Goal: Navigation & Orientation: Find specific page/section

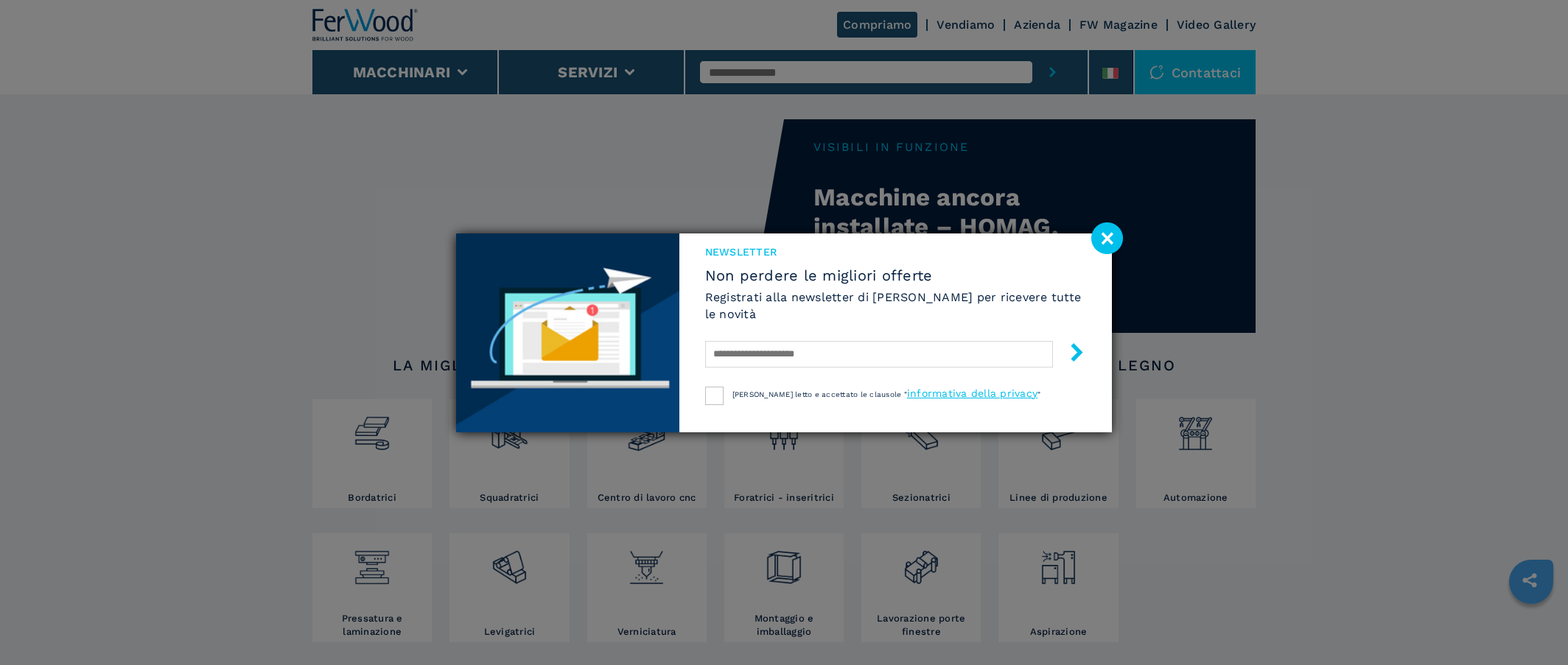
click at [251, 222] on div "NEWSLETTER Non perdere le migliori offerte Registrati alla newsletter di [PERSO…" at bounding box center [784, 332] width 1568 height 665
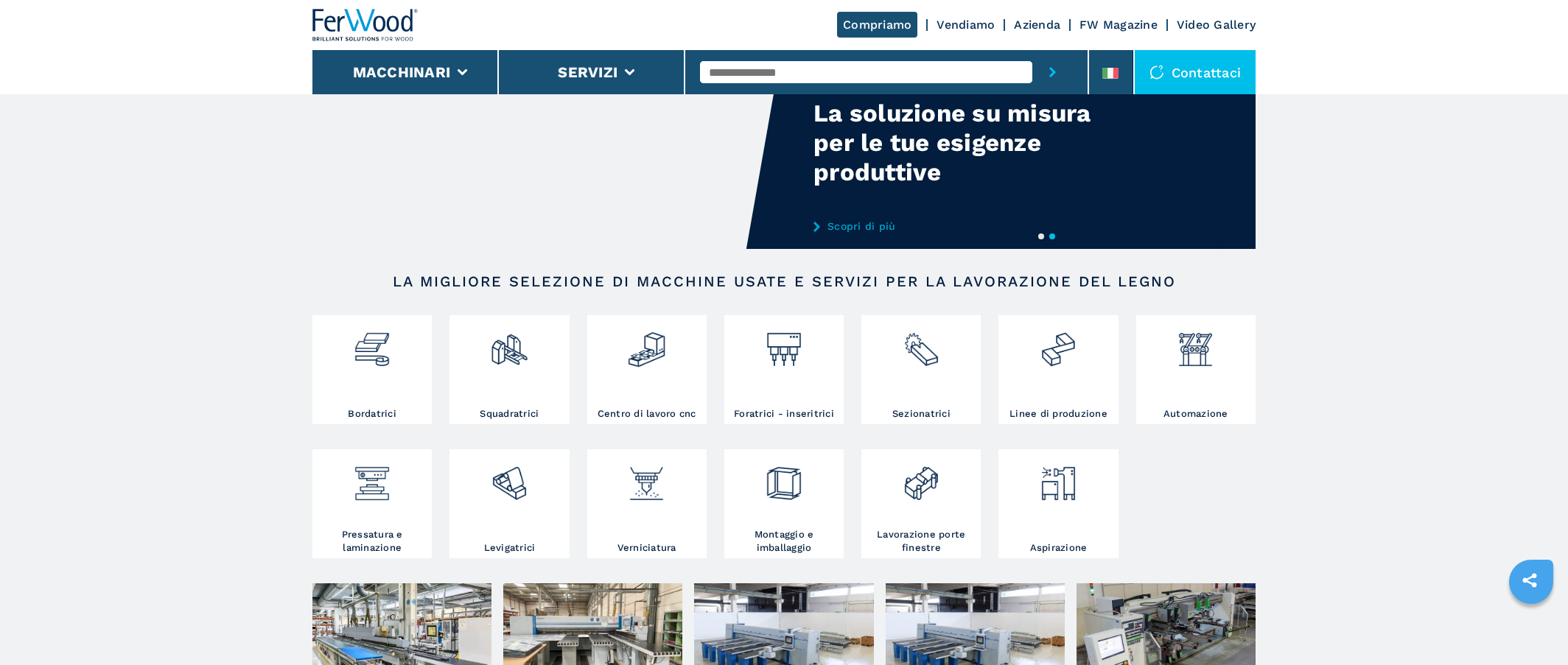
scroll to position [74, 0]
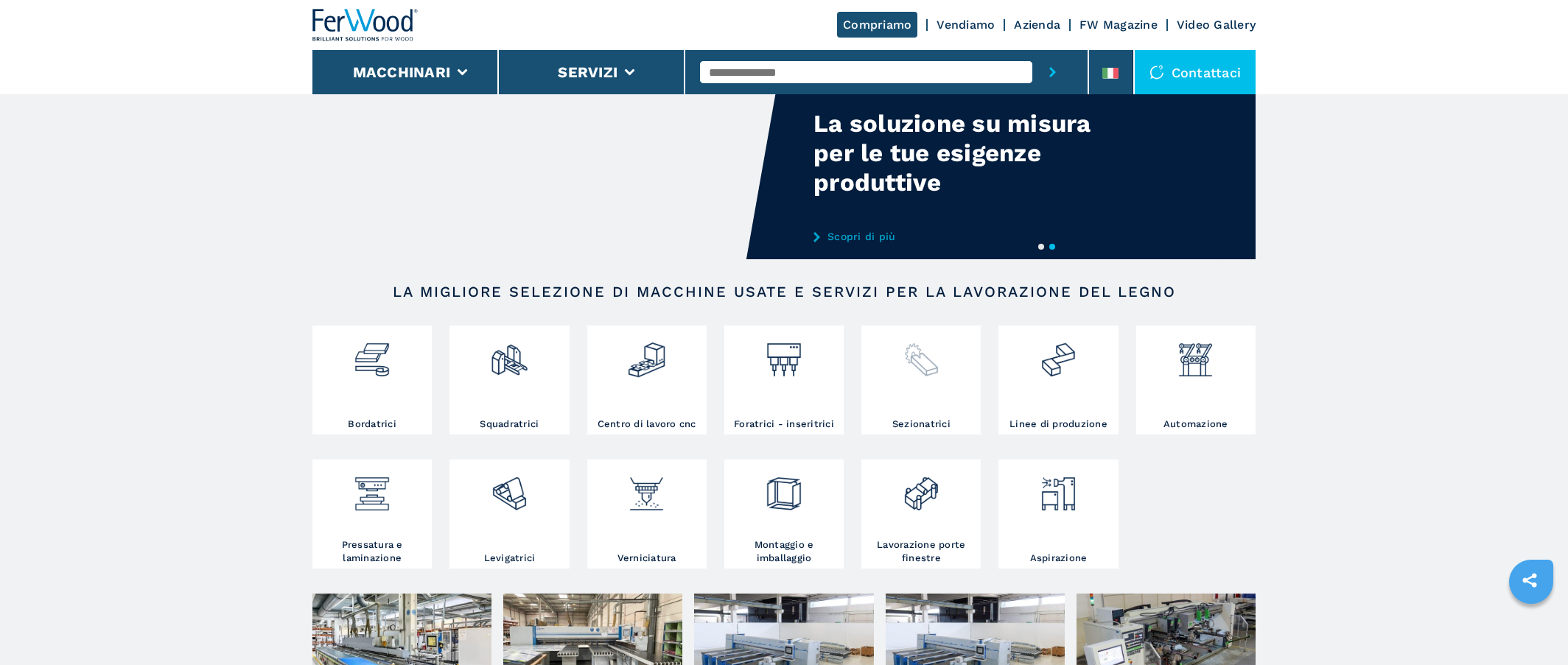
click at [946, 381] on div at bounding box center [921, 373] width 112 height 88
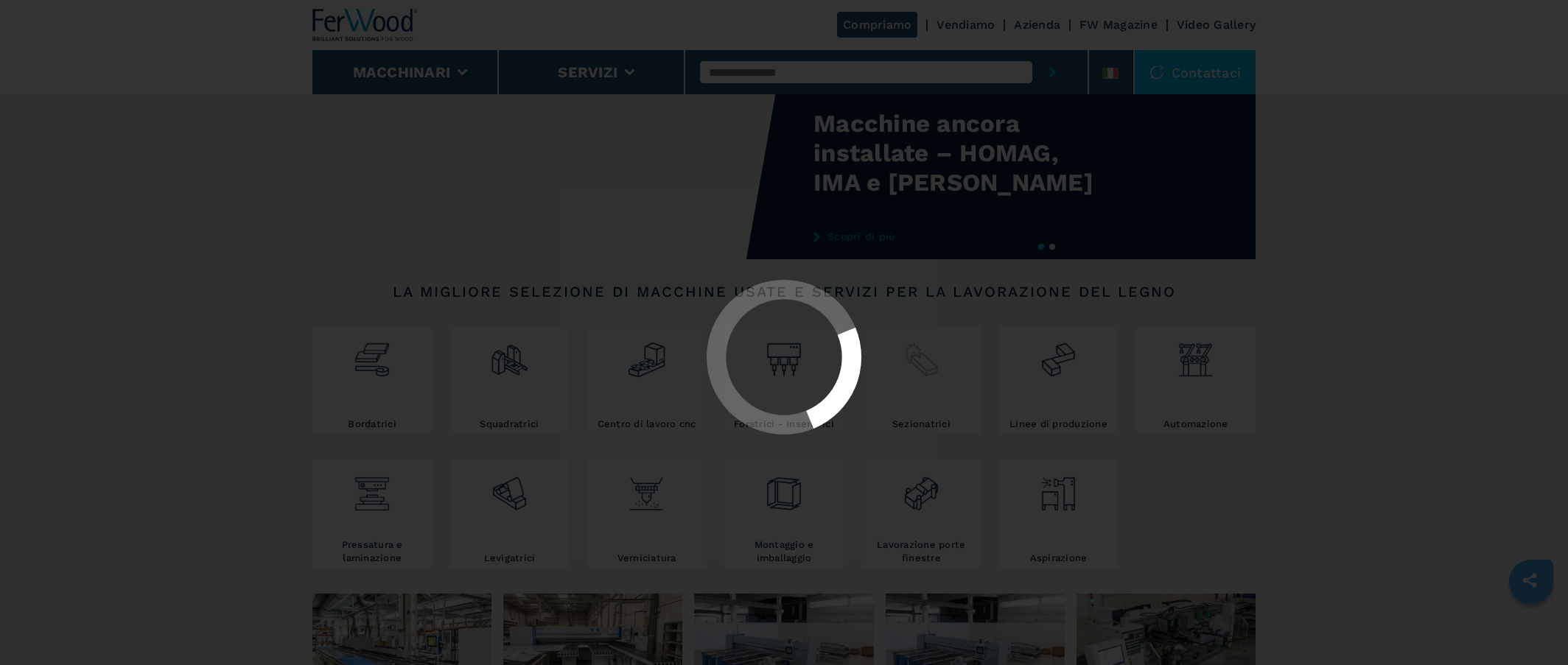
select select "**********"
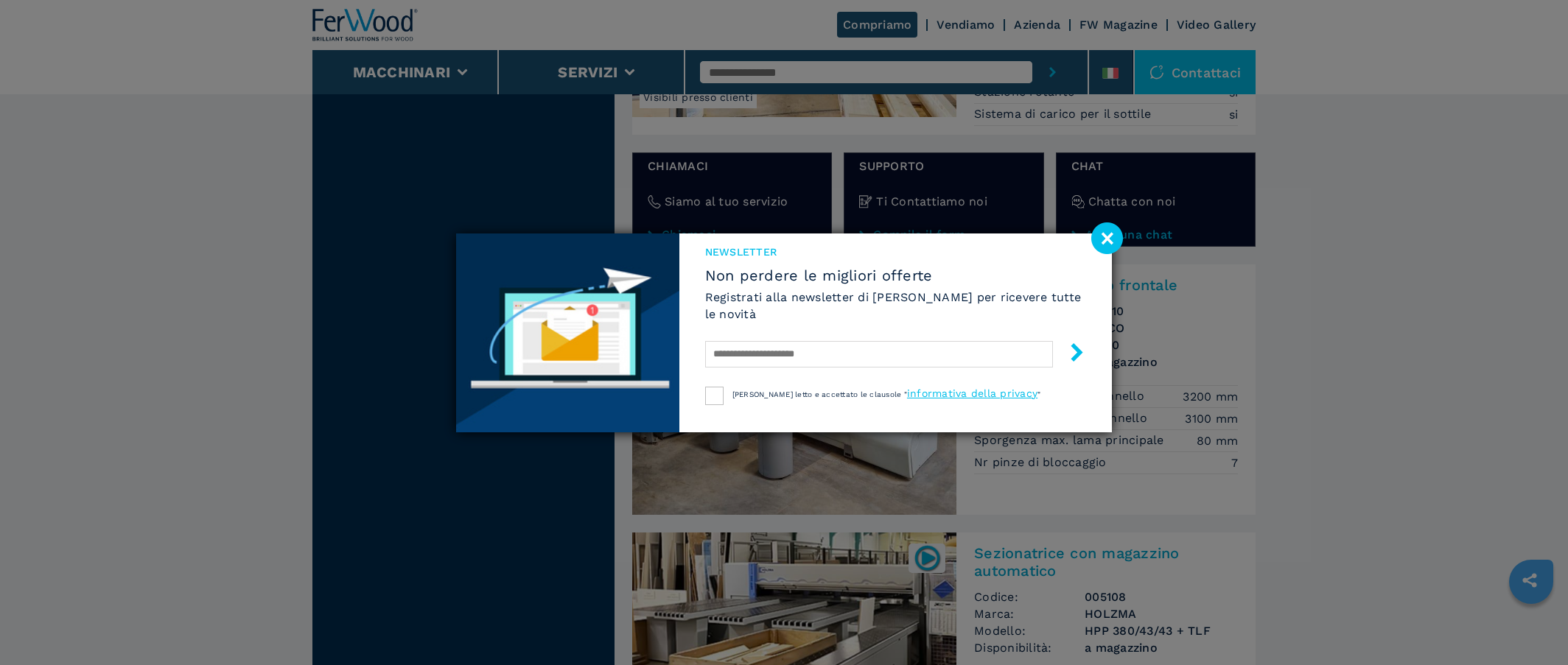
scroll to position [2431, 0]
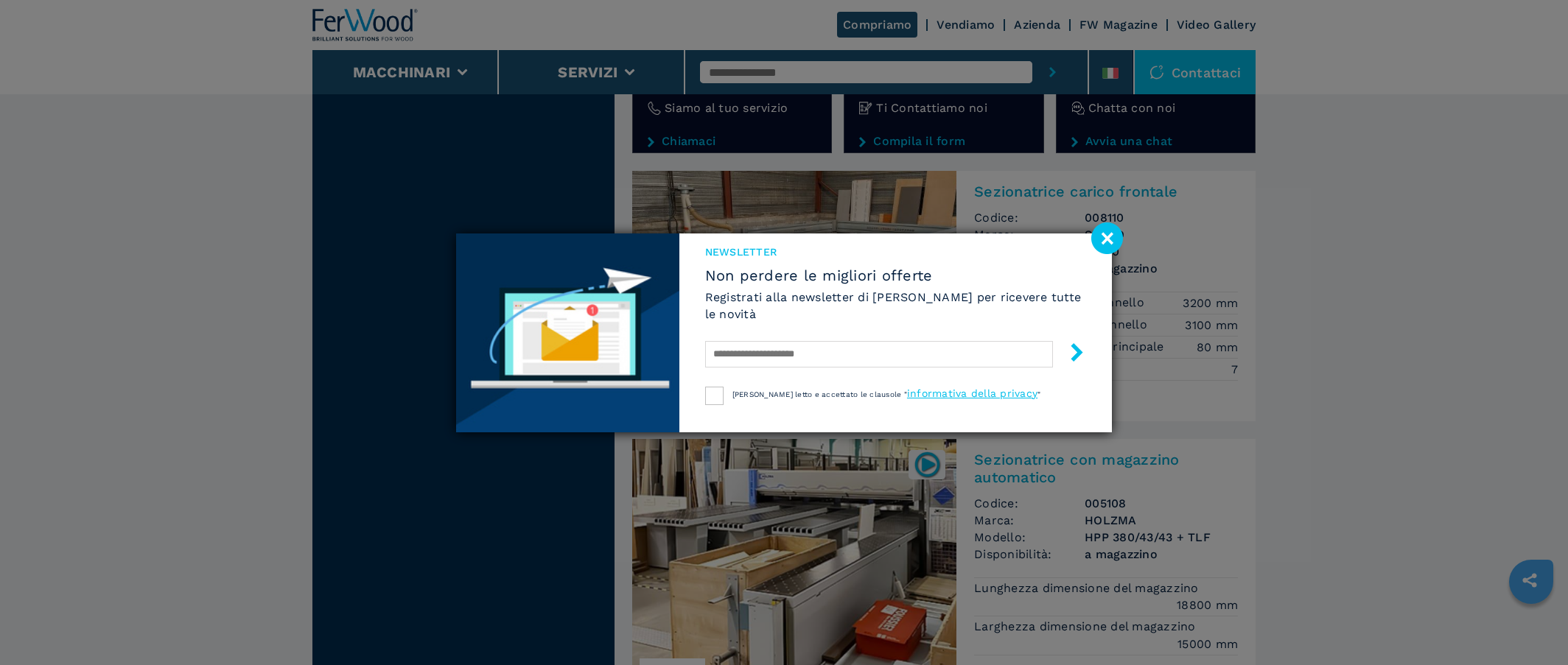
click at [1102, 245] on image at bounding box center [1107, 238] width 32 height 32
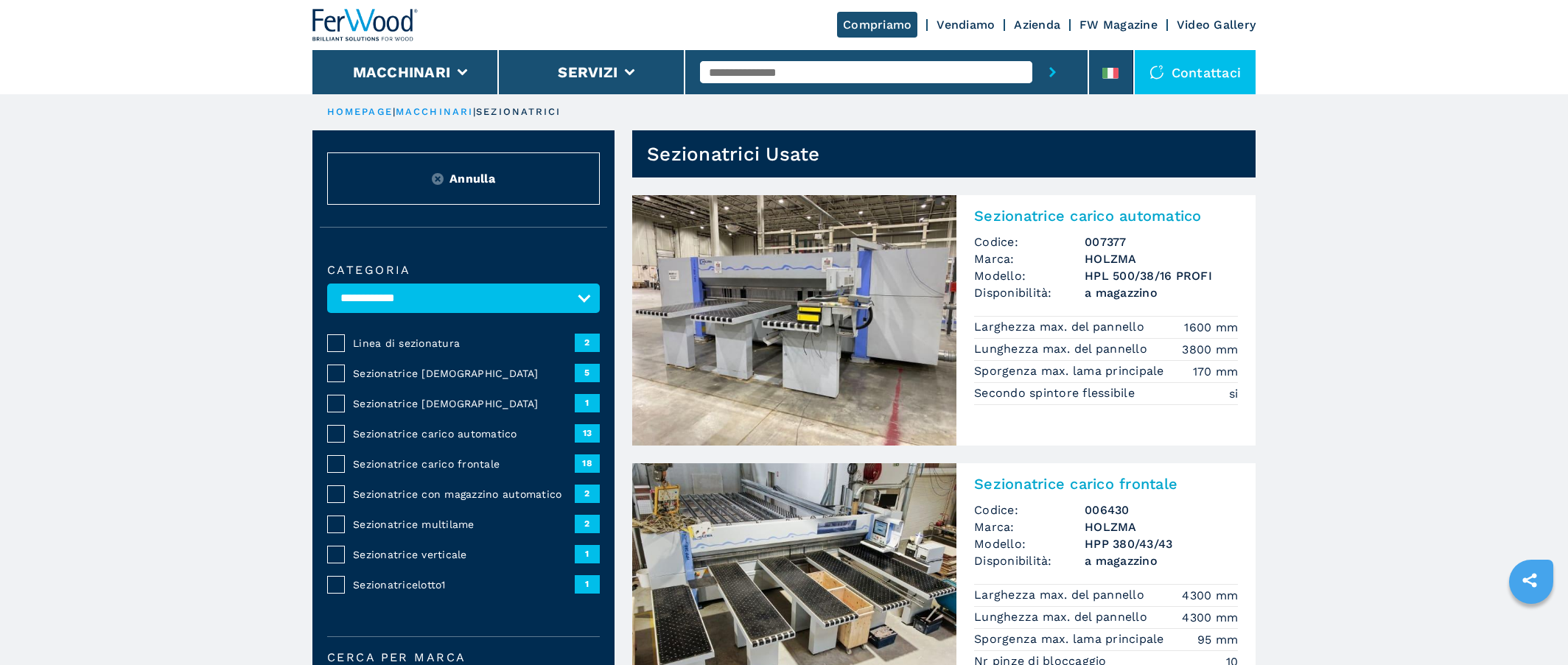
scroll to position [0, 0]
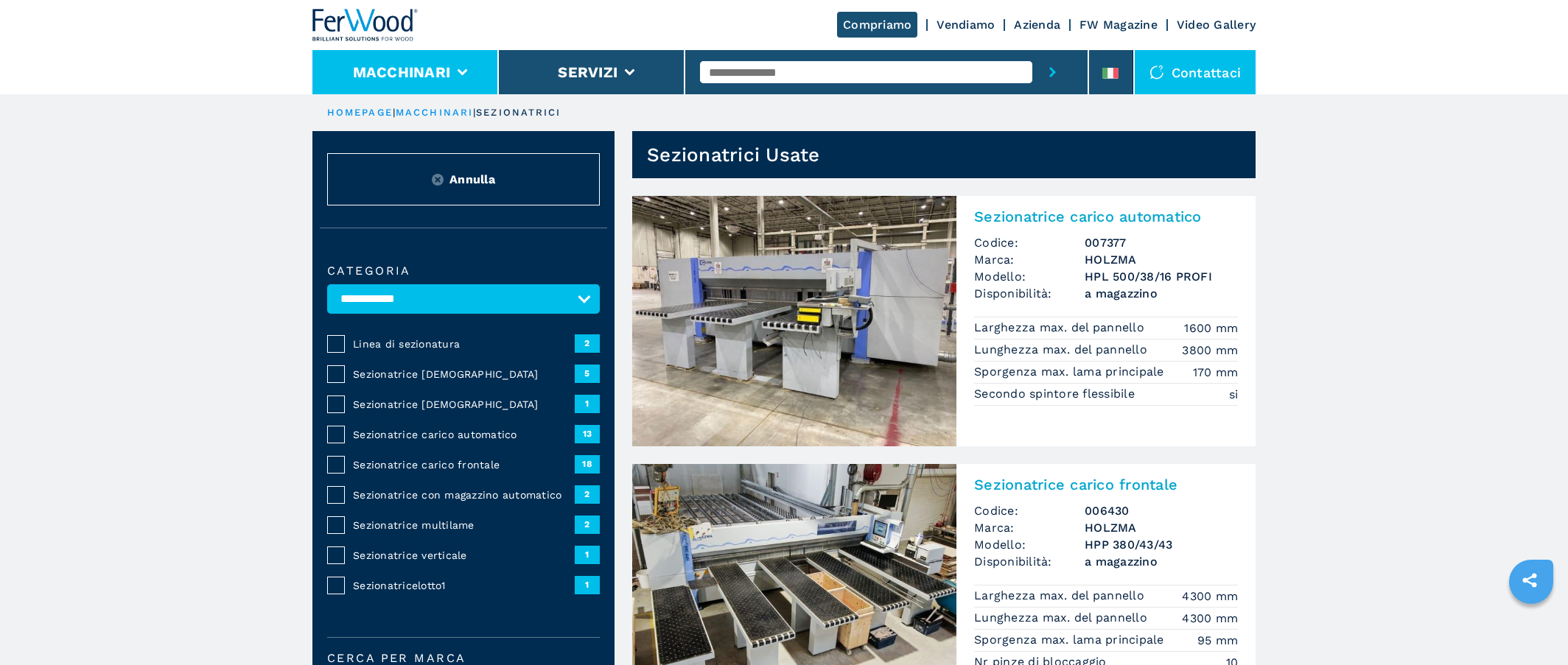
click at [462, 70] on icon at bounding box center [463, 72] width 11 height 7
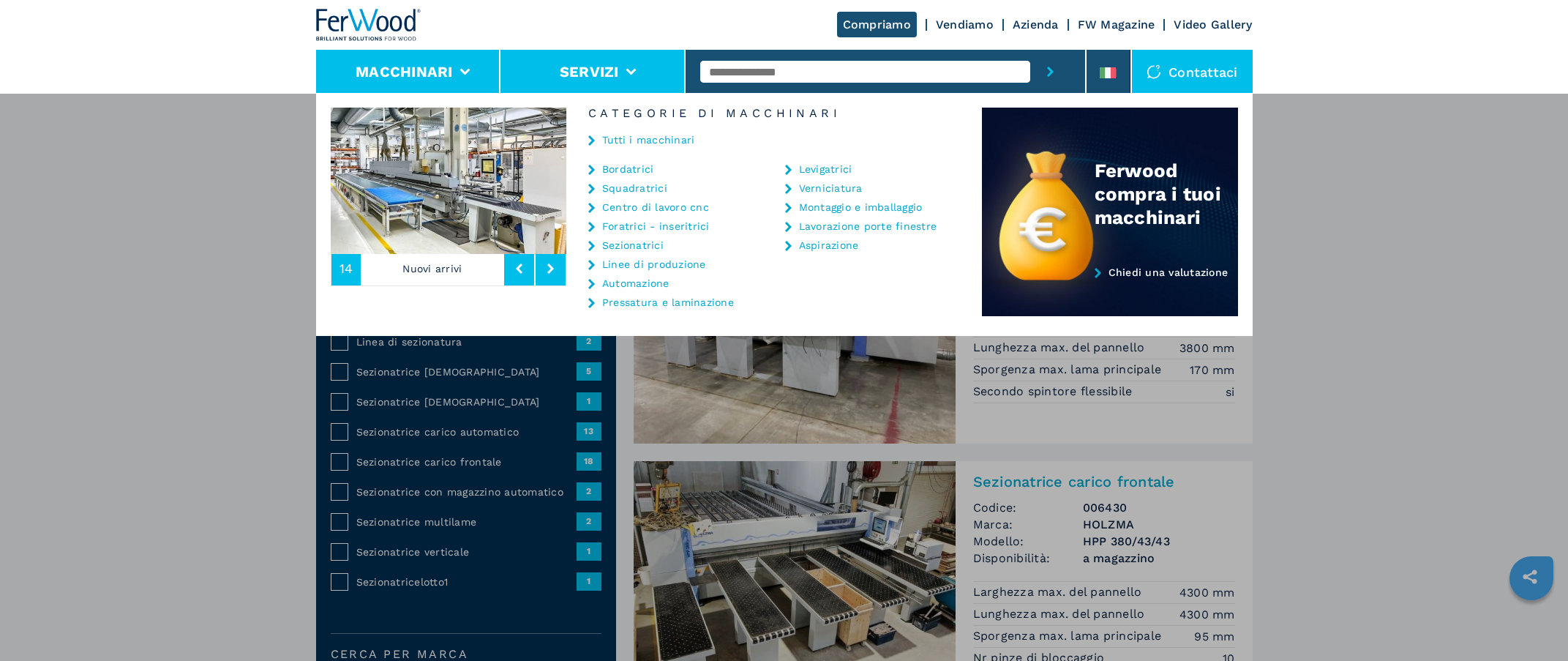
click at [626, 57] on li "Servizi" at bounding box center [593, 72] width 185 height 44
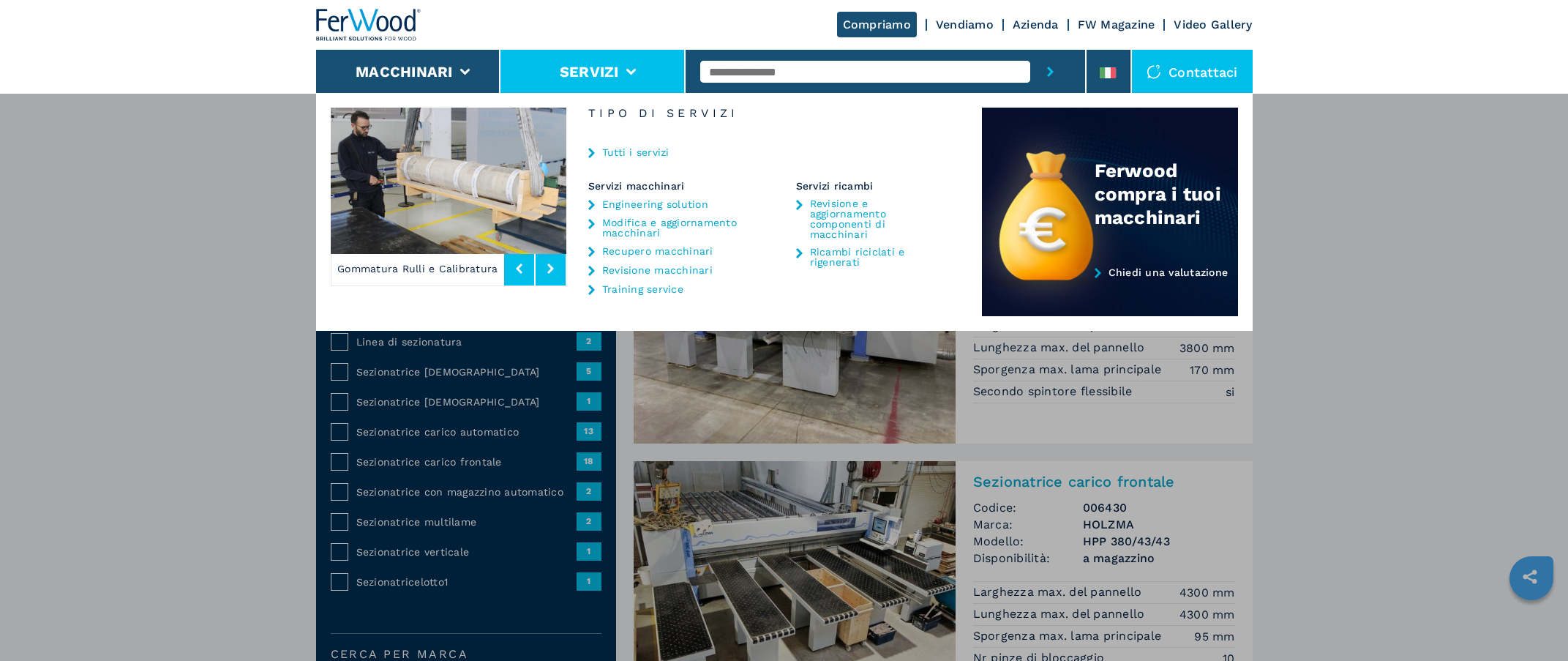
click at [964, 28] on link "Vendiamo" at bounding box center [964, 24] width 58 height 14
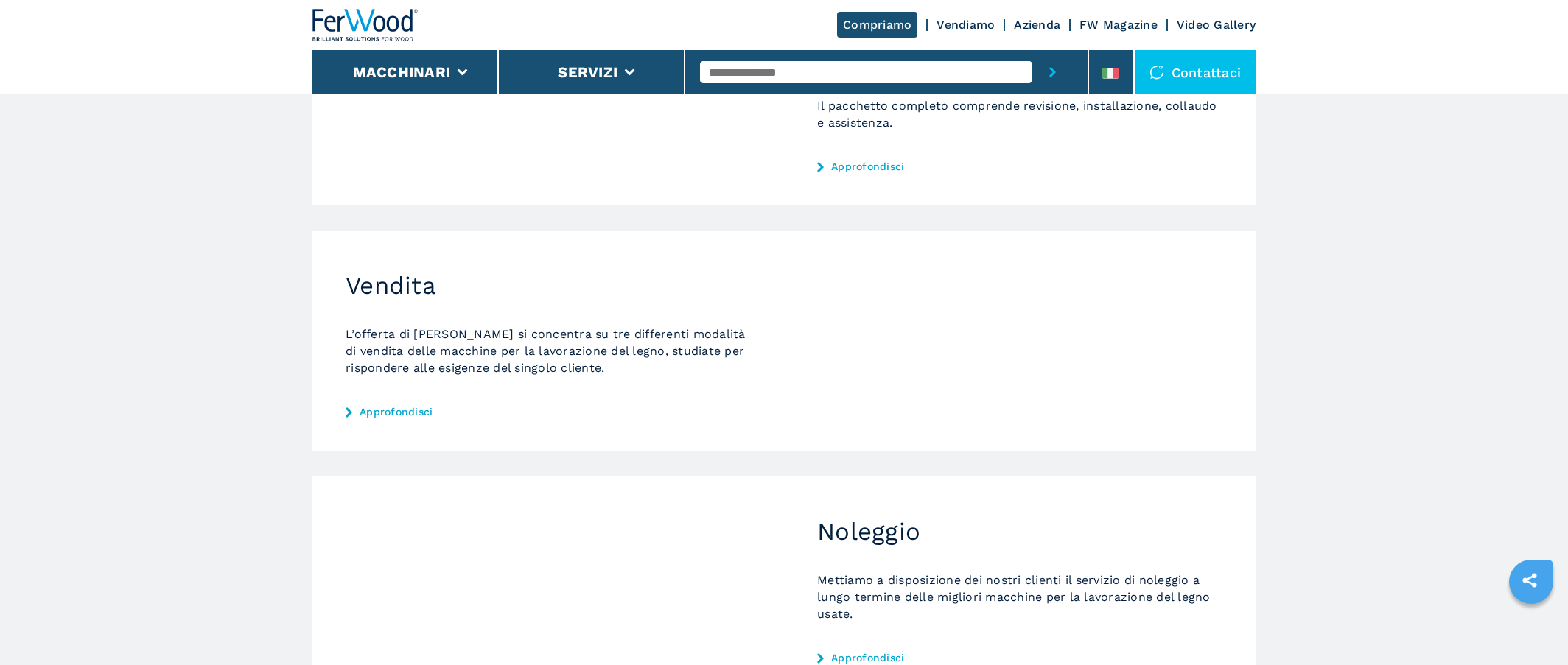
scroll to position [369, 0]
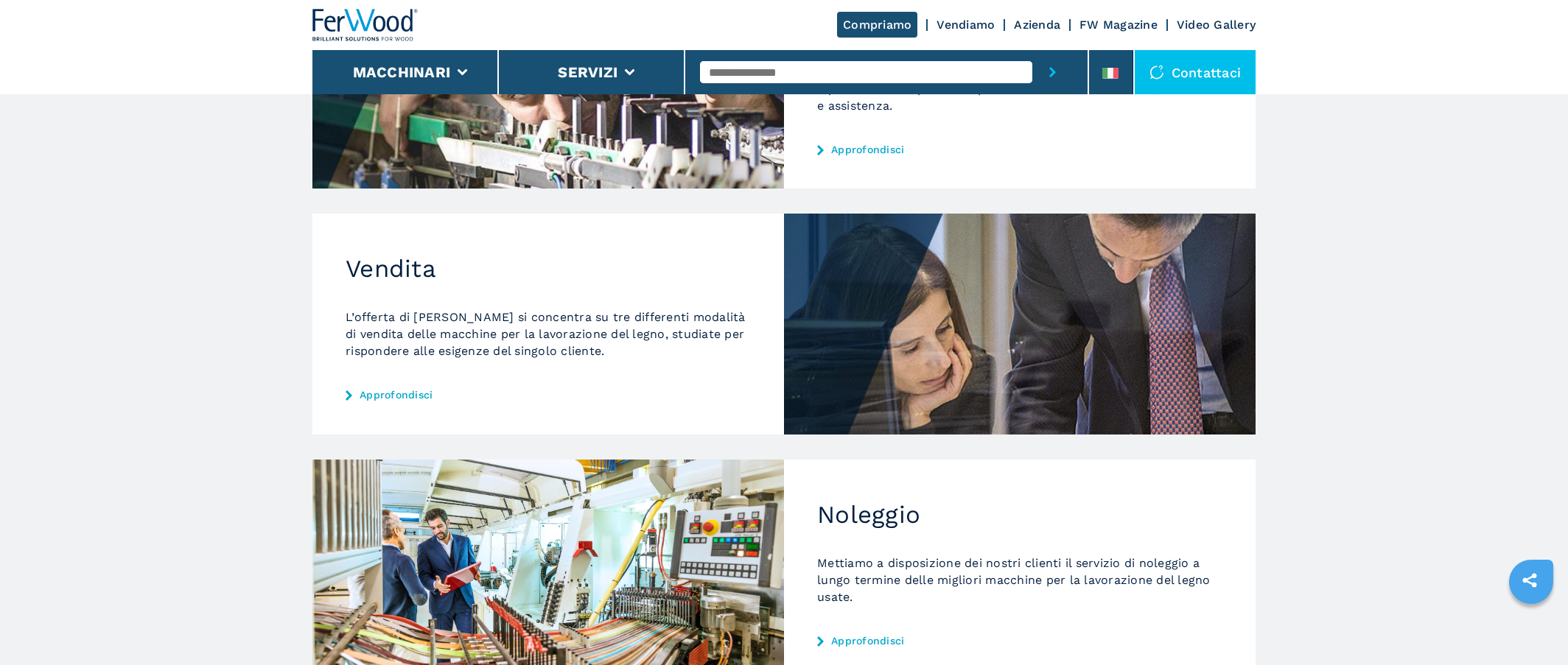
click at [393, 386] on div "Vendita L’offerta di [PERSON_NAME] si concentra su tre differenti modalità di v…" at bounding box center [548, 323] width 472 height 220
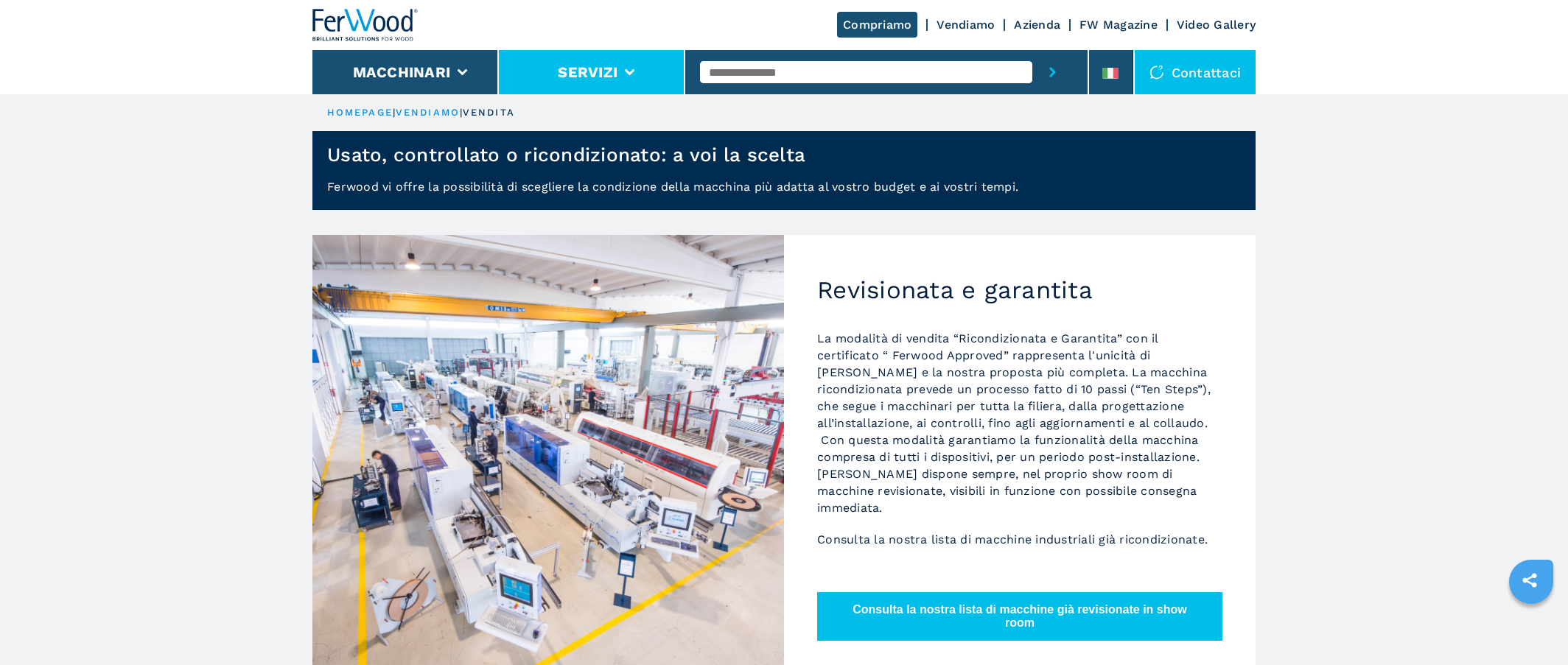
click at [640, 72] on li "Servizi" at bounding box center [592, 72] width 187 height 44
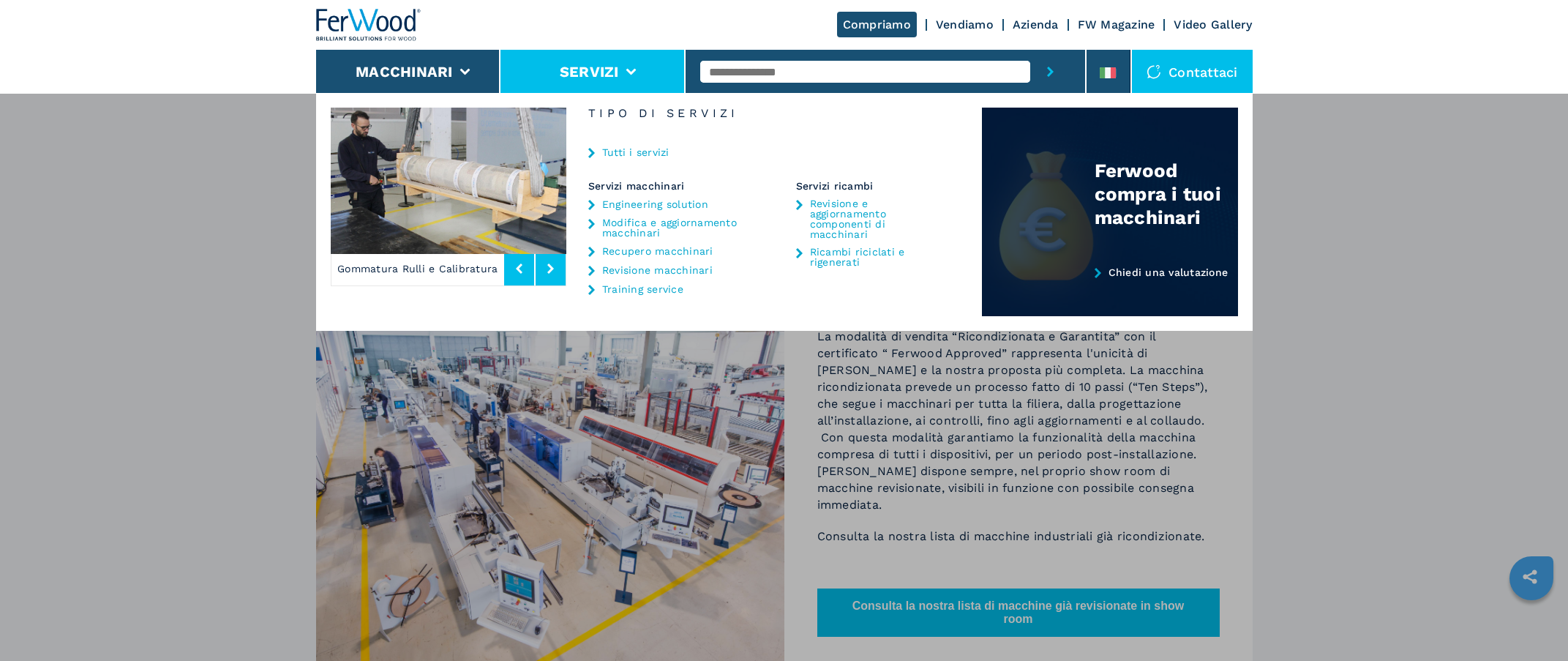
click at [1204, 236] on img at bounding box center [1110, 212] width 256 height 209
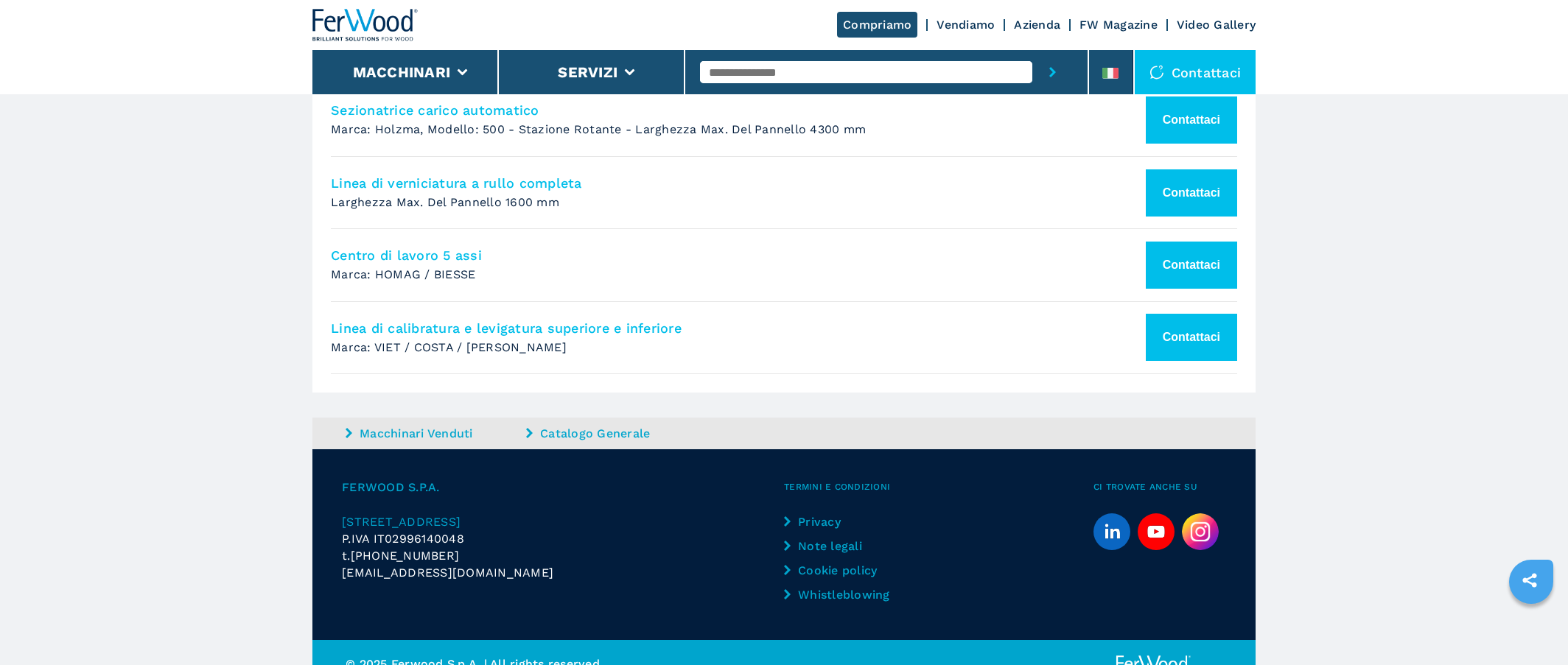
scroll to position [1338, 0]
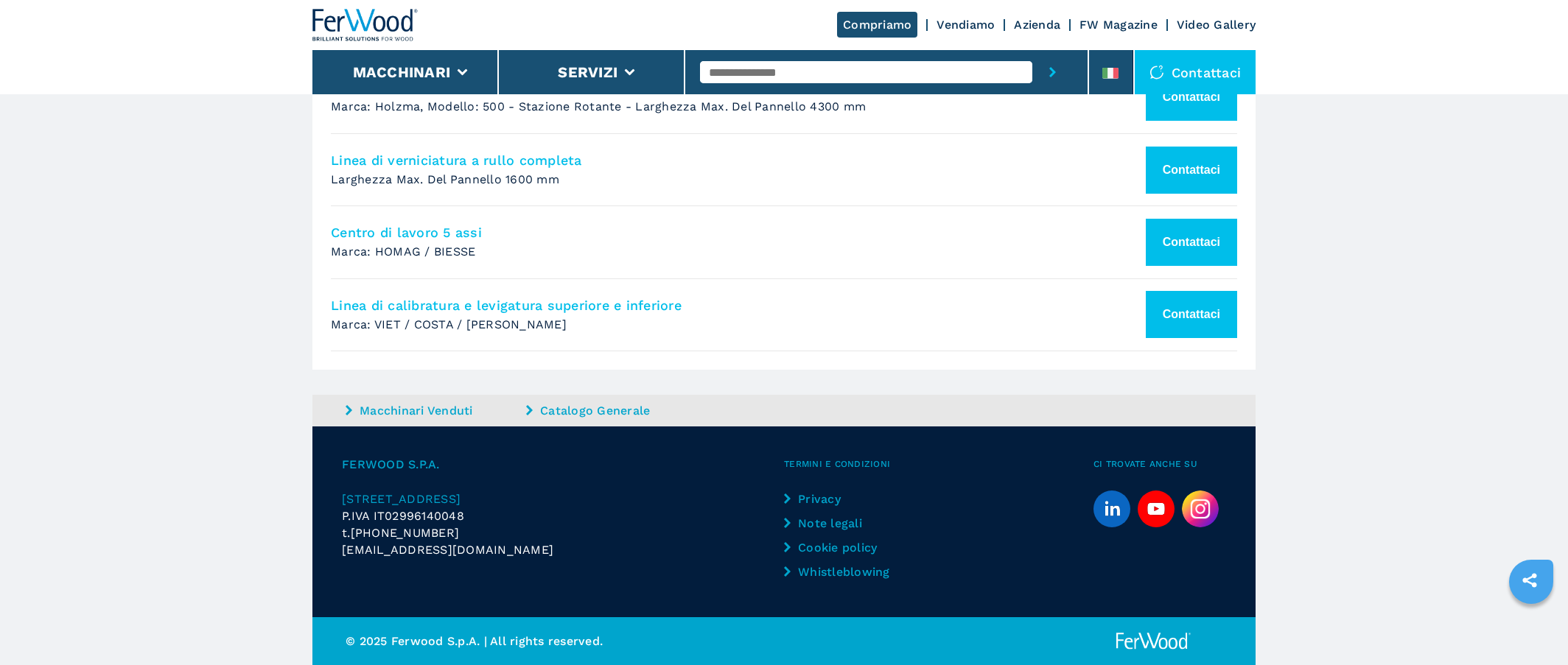
click at [347, 413] on icon at bounding box center [348, 411] width 7 height 11
click at [406, 408] on link "Macchinari Venduti" at bounding box center [433, 411] width 177 height 17
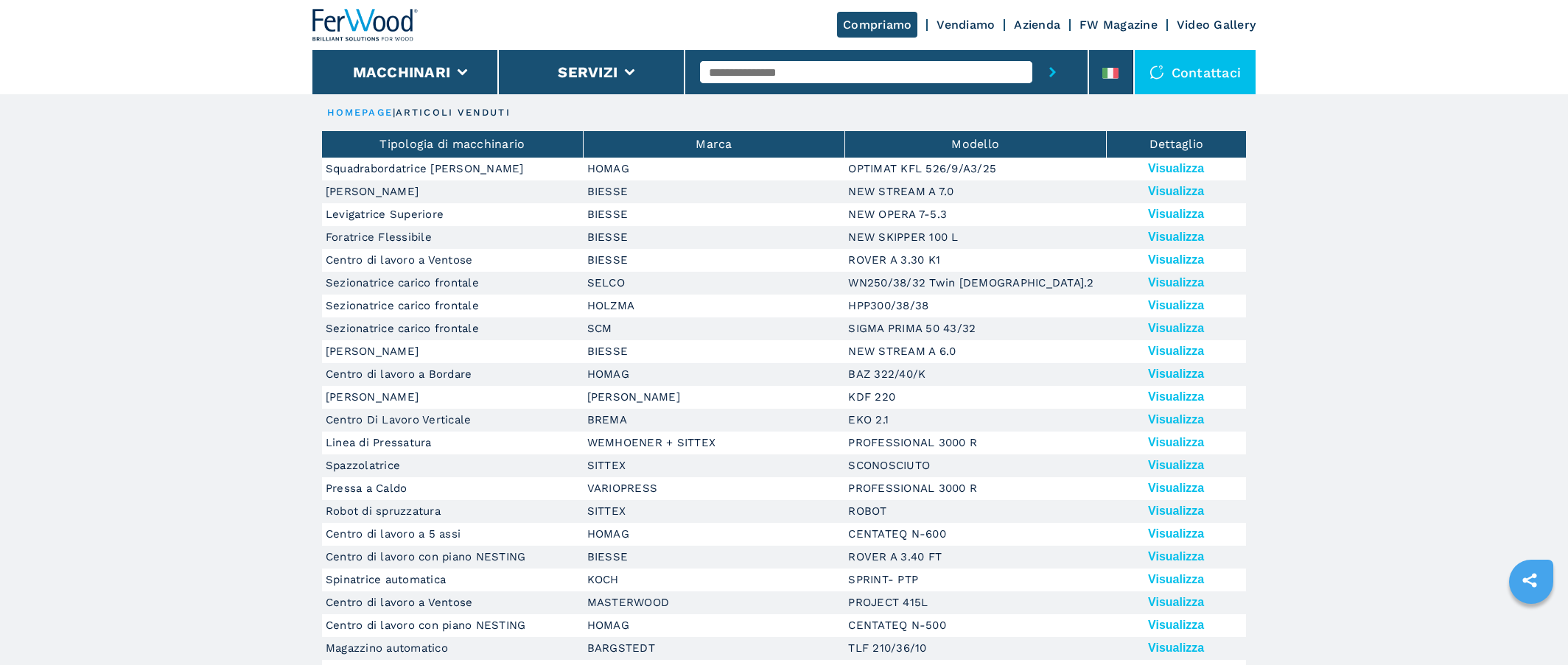
click at [1183, 161] on td "Visualizza" at bounding box center [1176, 169] width 140 height 23
click at [1184, 163] on button "Visualizza" at bounding box center [1176, 169] width 56 height 14
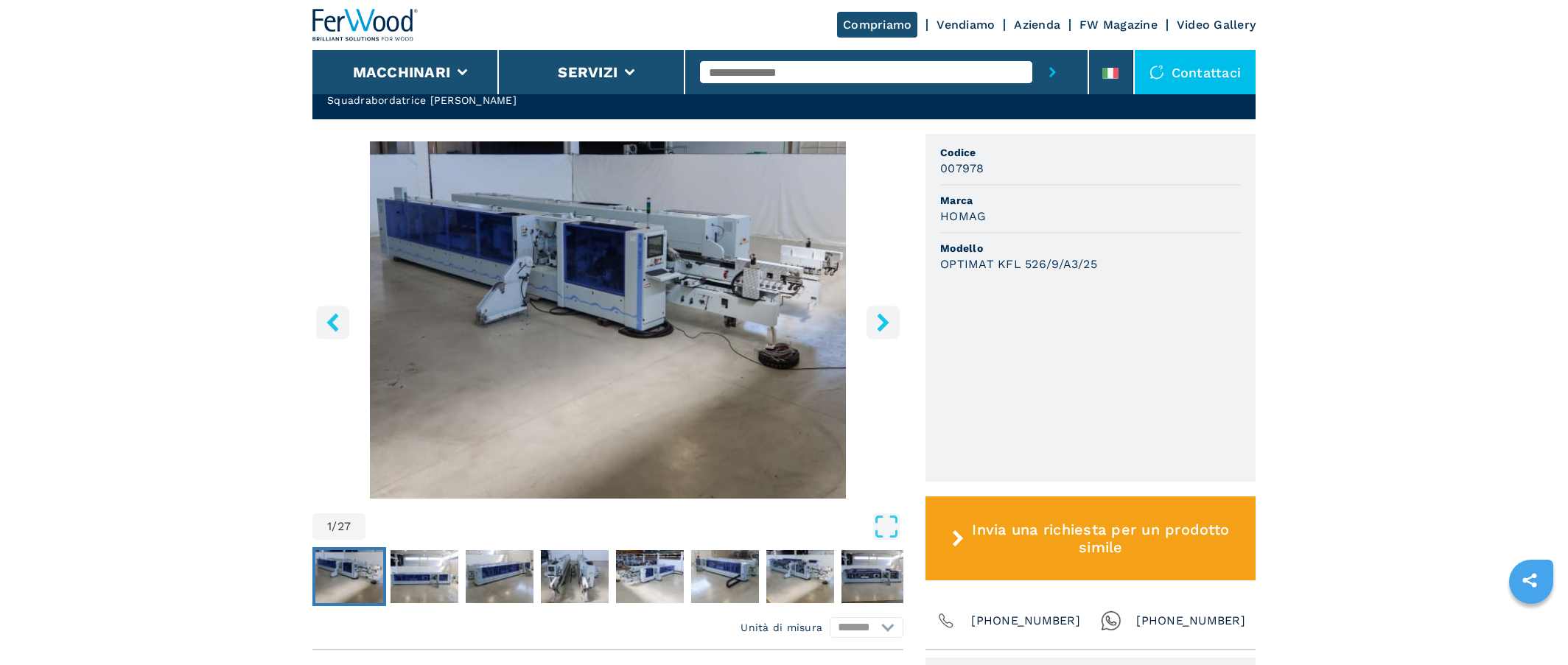
scroll to position [442, 0]
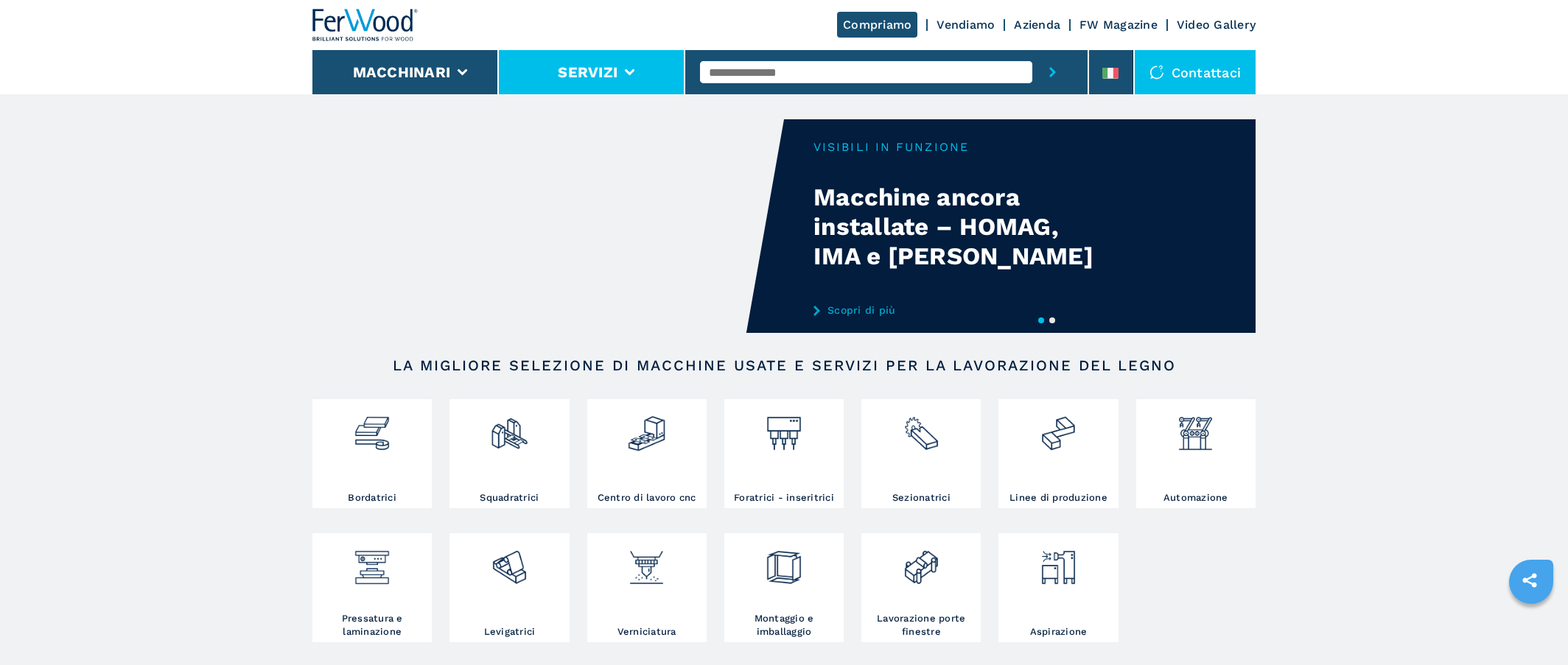
click at [636, 68] on li "Servizi" at bounding box center [592, 72] width 187 height 44
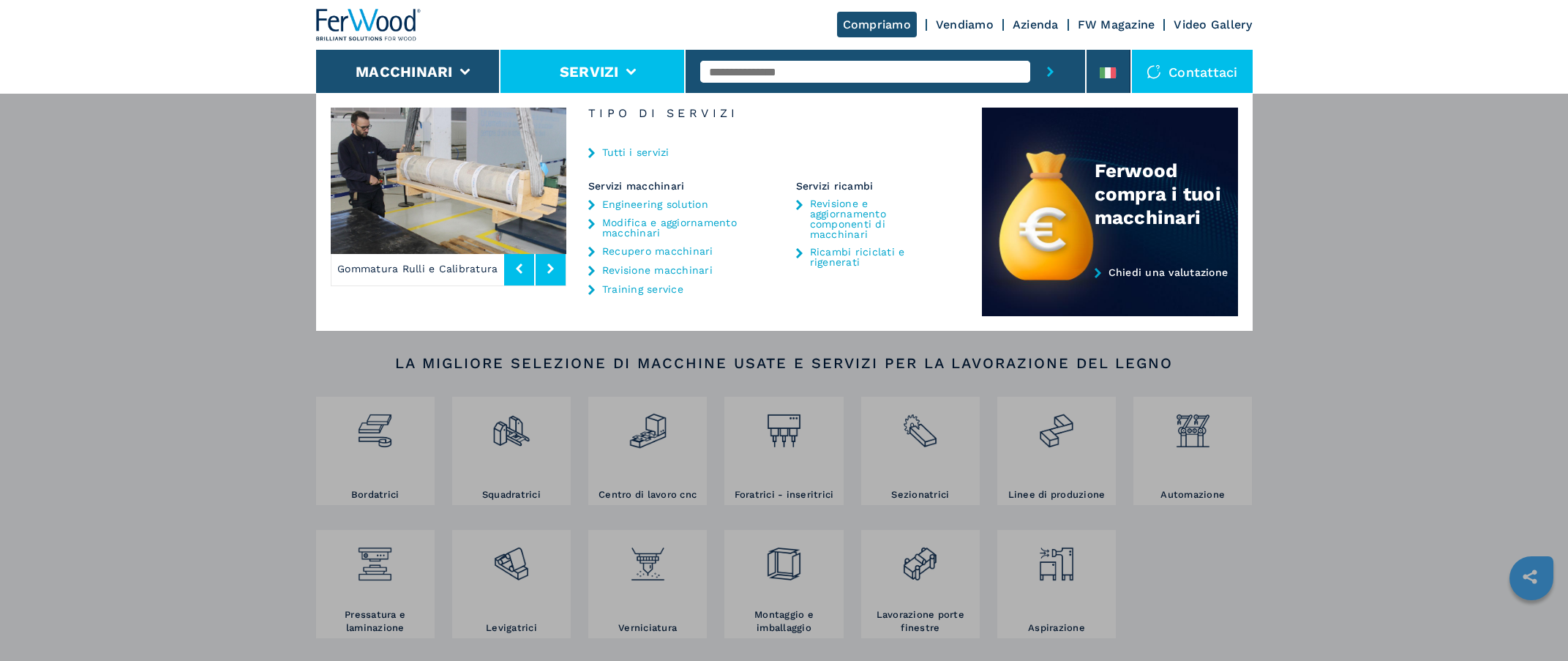
click at [148, 182] on div "Macchinari Bordatrici Squadratrici Centro di lavoro cnc Foratrici - inseritrici…" at bounding box center [784, 423] width 1568 height 661
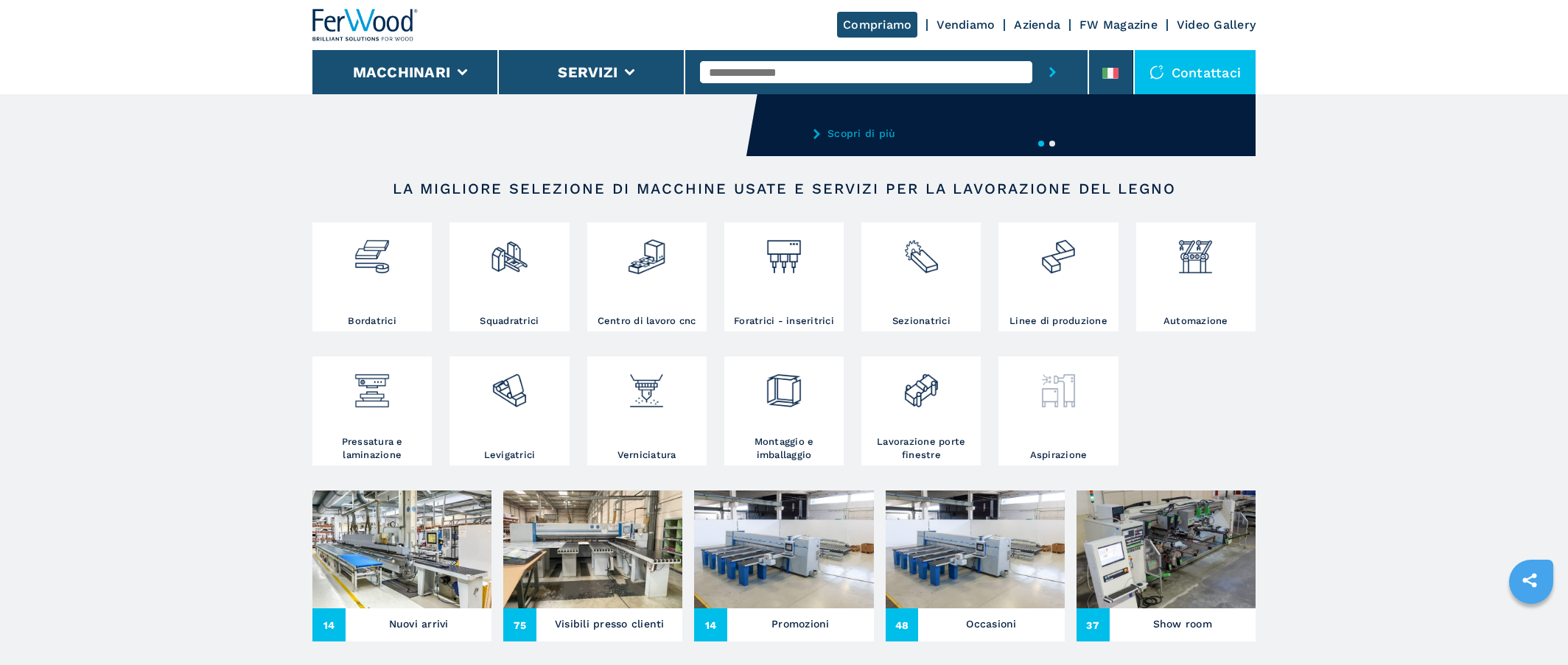
scroll to position [64, 0]
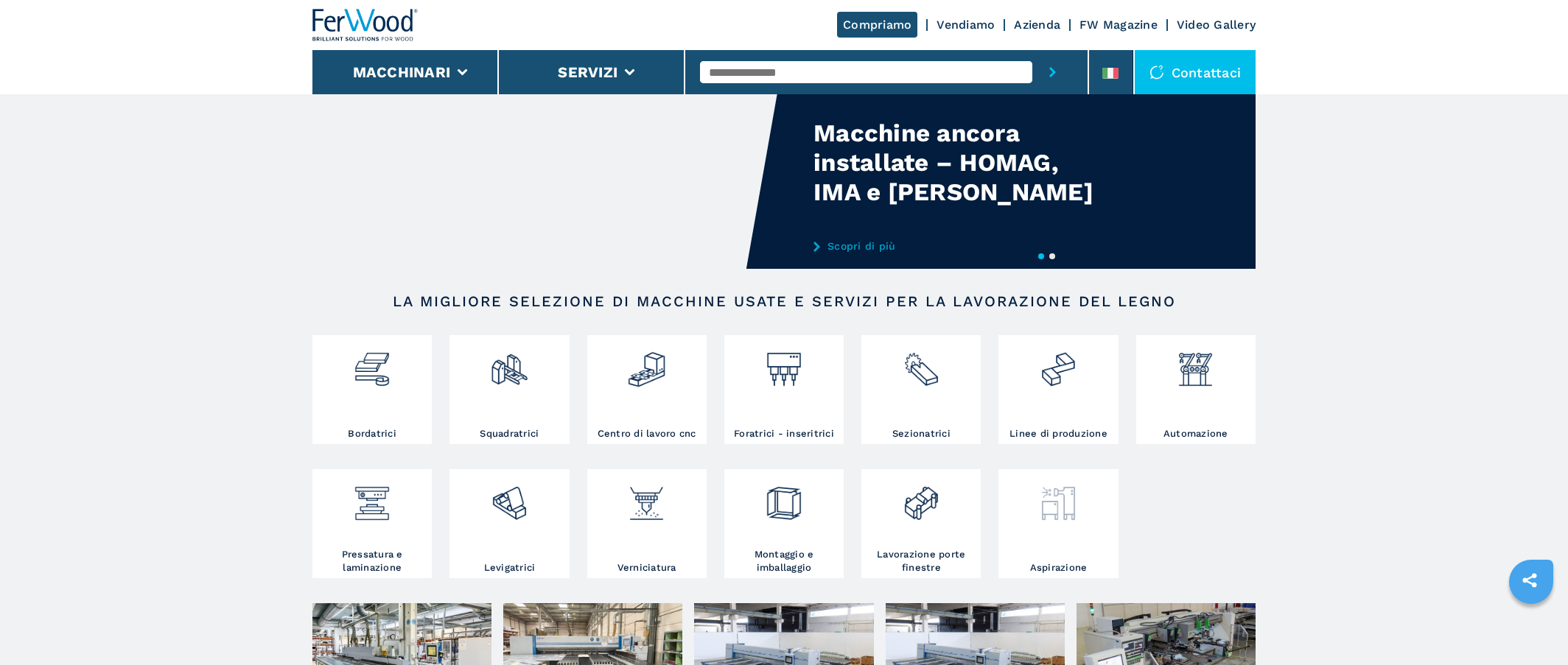
click at [1085, 509] on div at bounding box center [1058, 498] width 112 height 50
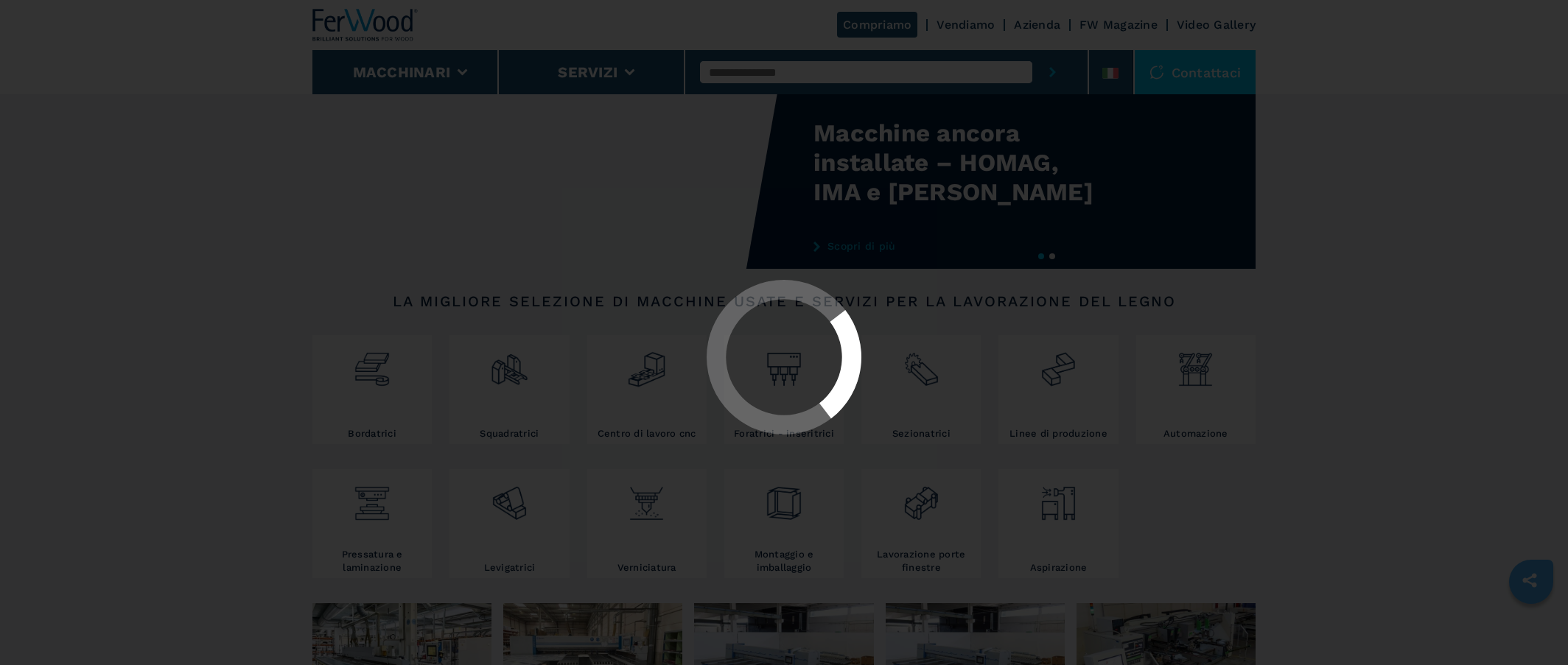
select select "**********"
